Goal: Information Seeking & Learning: Understand process/instructions

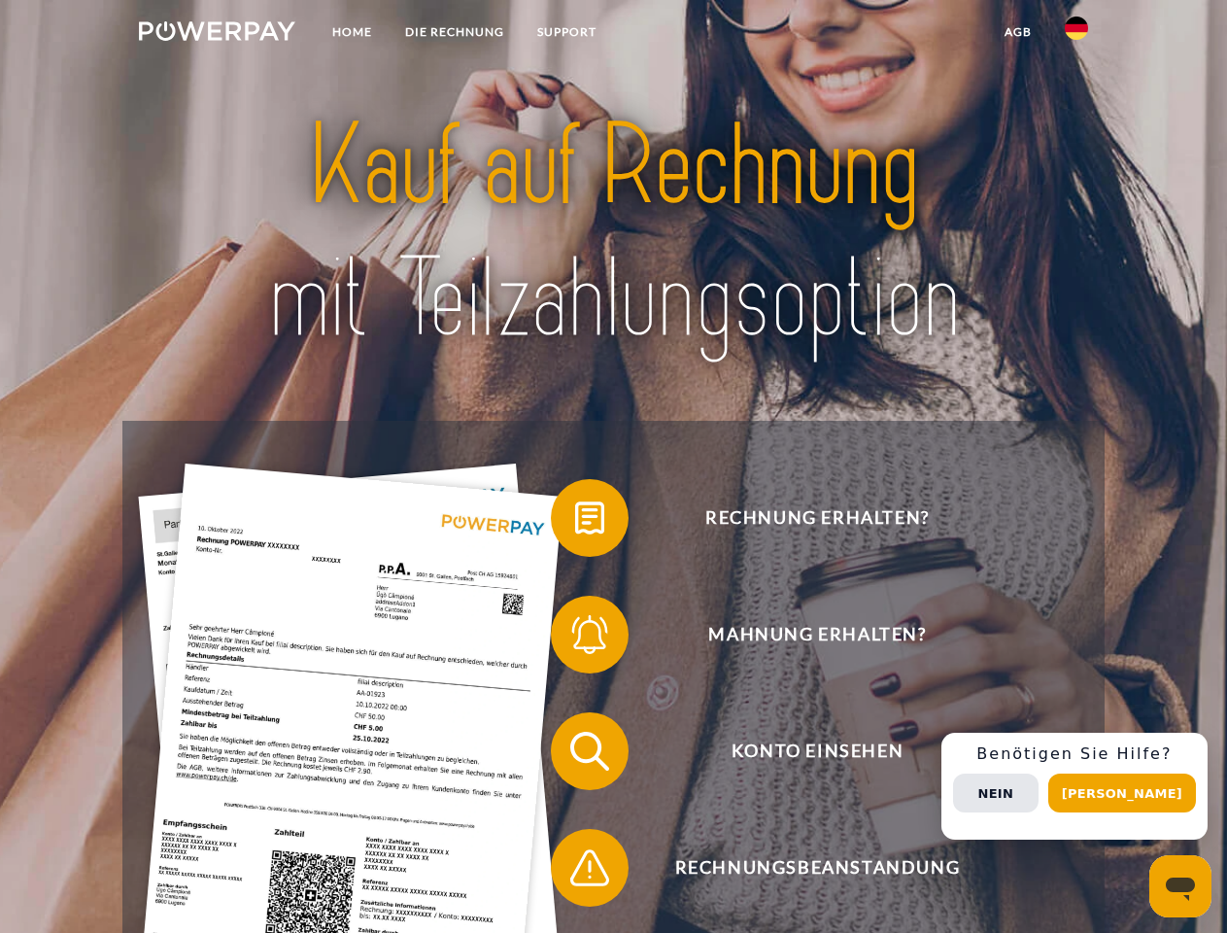
click at [217, 34] on img at bounding box center [217, 30] width 156 height 19
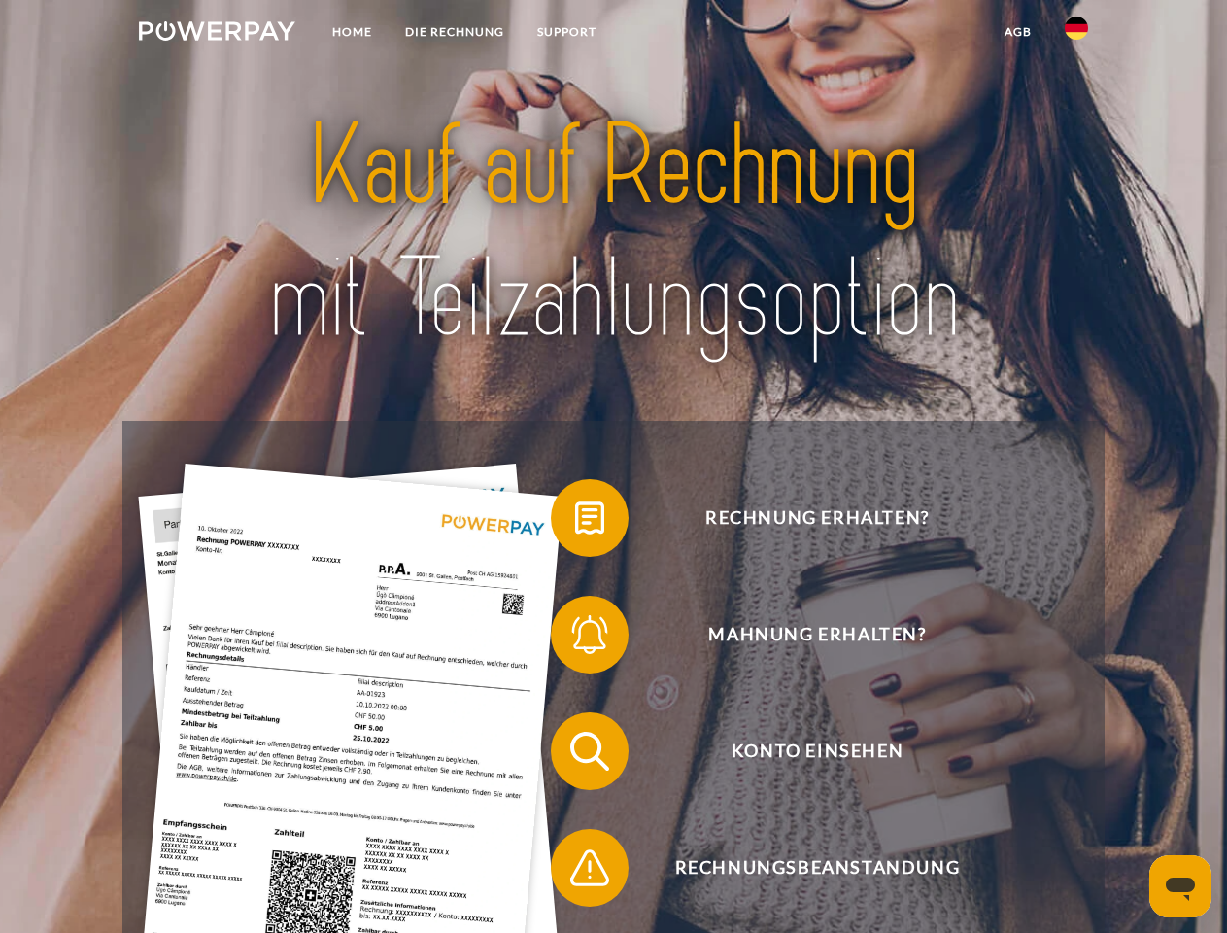
click at [1076, 34] on img at bounding box center [1076, 28] width 23 height 23
click at [1017, 32] on link "agb" at bounding box center [1018, 32] width 60 height 35
click at [575, 522] on span at bounding box center [560, 517] width 97 height 97
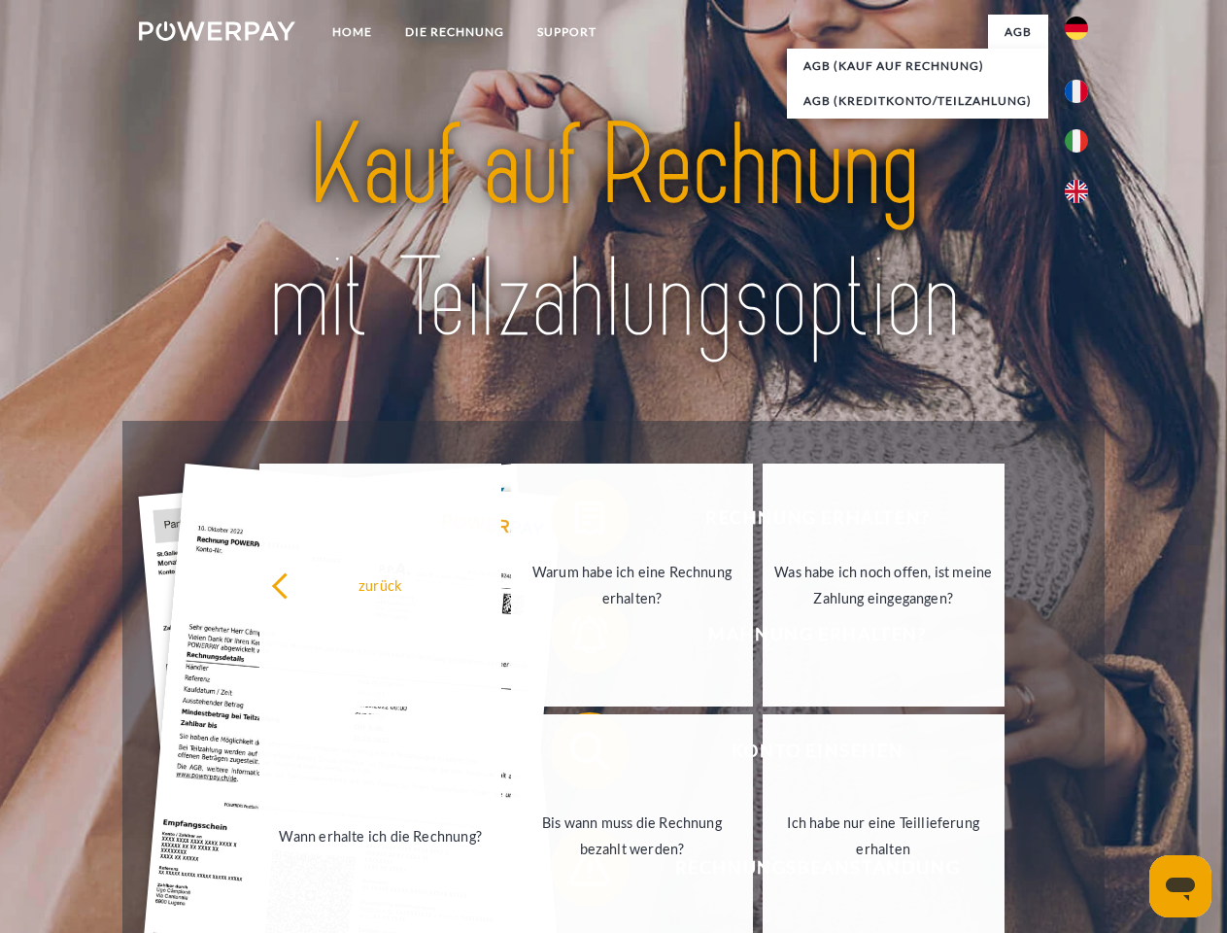
click at [575, 638] on div "Rechnung erhalten? Mahnung erhalten? Konto einsehen" at bounding box center [612, 809] width 981 height 777
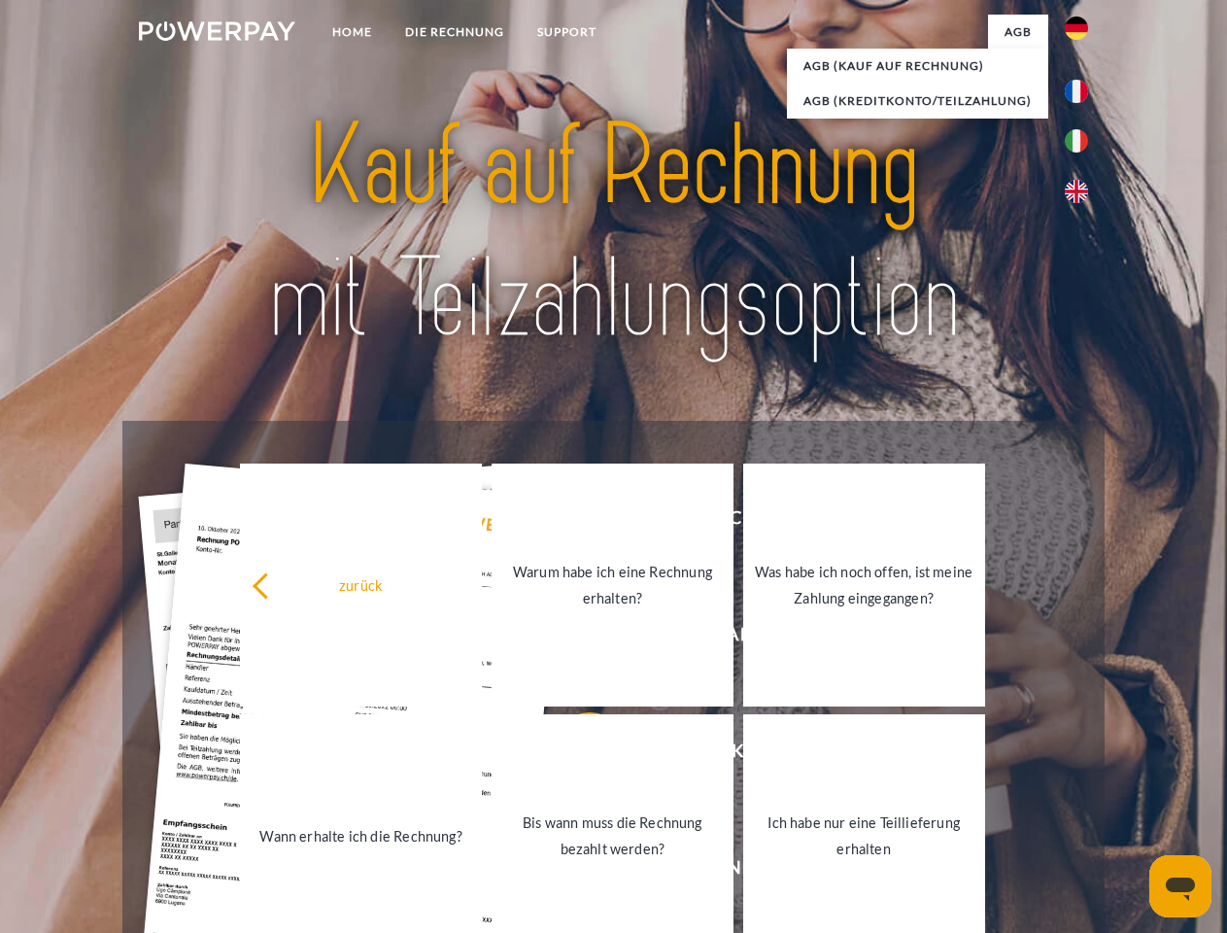
click at [575, 755] on link "Bis wann muss die Rechnung bezahlt werden?" at bounding box center [613, 835] width 242 height 243
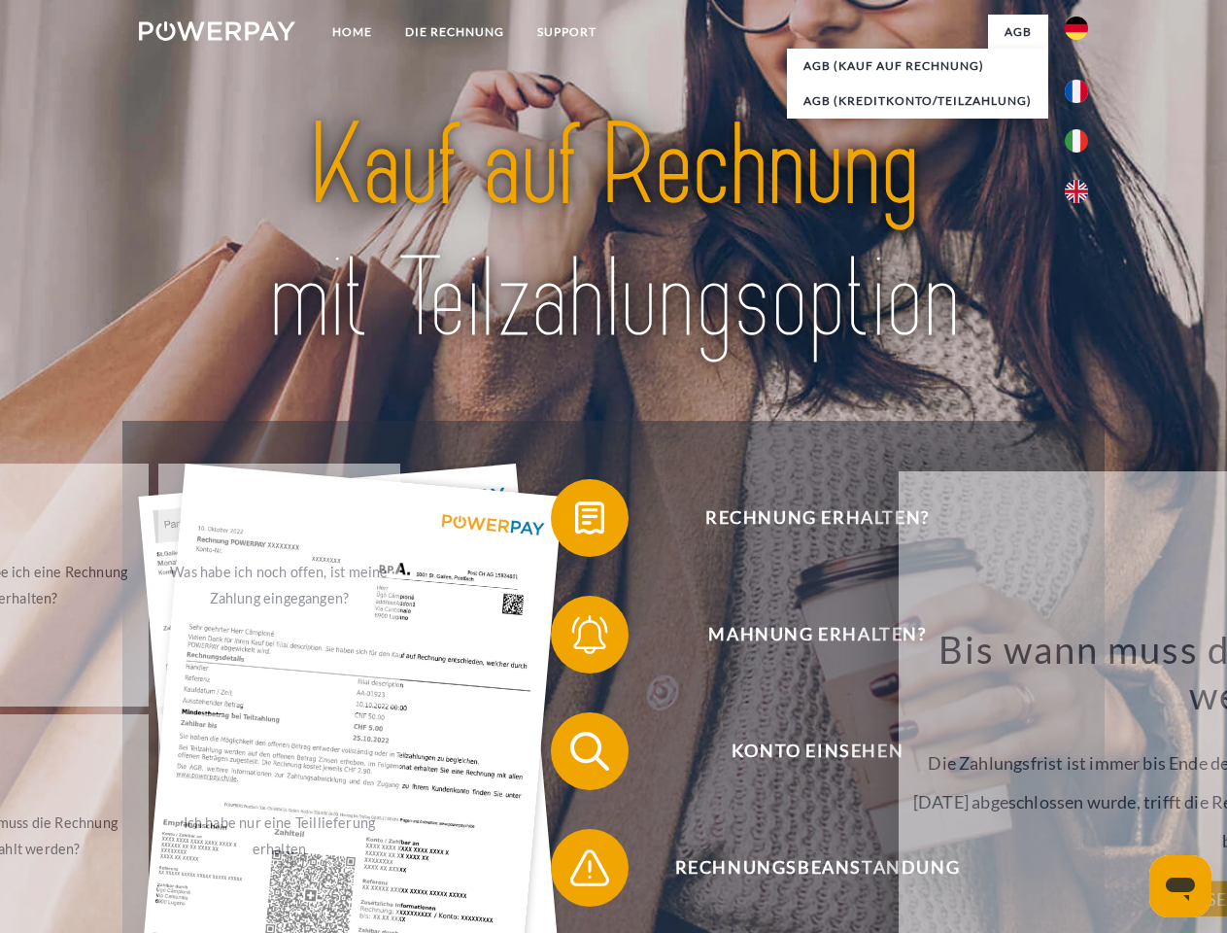
click at [575, 871] on span at bounding box center [560, 867] width 97 height 97
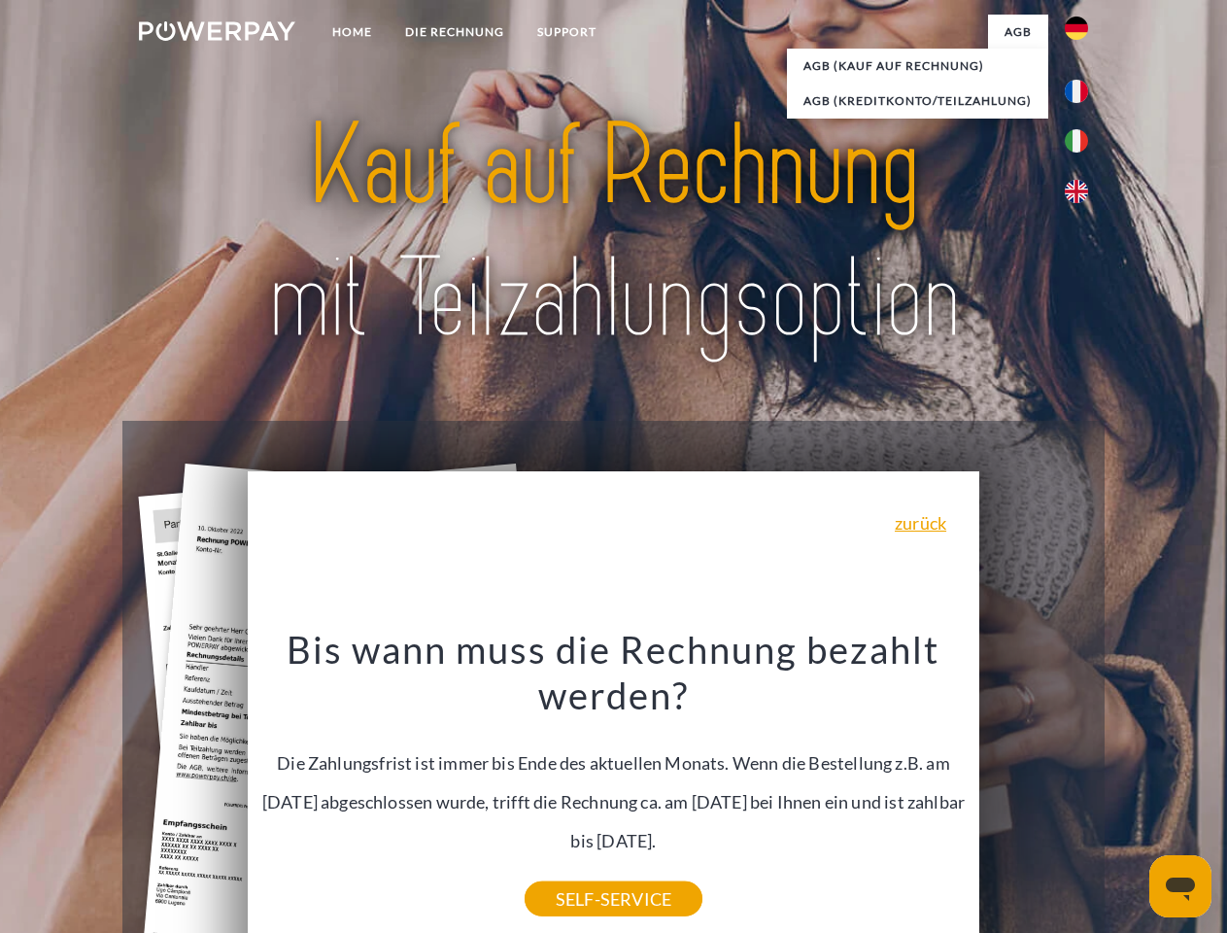
click at [1081, 786] on div "Rechnung erhalten? Mahnung erhalten? Konto einsehen" at bounding box center [612, 809] width 981 height 777
click at [1034, 790] on span "Konto einsehen" at bounding box center [817, 751] width 476 height 78
click at [1129, 793] on header "Home DIE RECHNUNG SUPPORT" at bounding box center [613, 671] width 1227 height 1342
